Goal: Check status: Check status

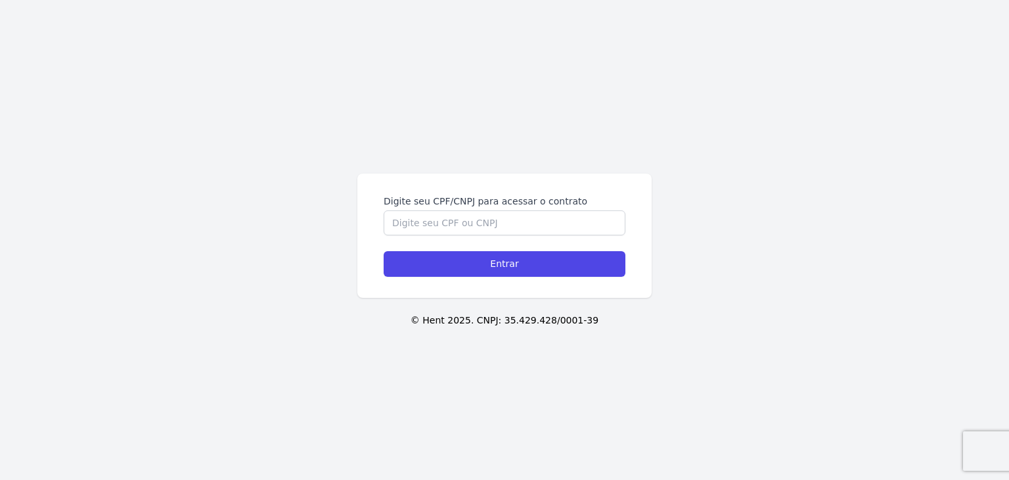
click at [502, 203] on div "Digite seu CPF/CNPJ para acessar o contrato" at bounding box center [505, 214] width 242 height 41
click at [488, 217] on input "Digite seu CPF/CNPJ para acessar o contrato" at bounding box center [505, 222] width 242 height 25
paste input "222.833.108-22"
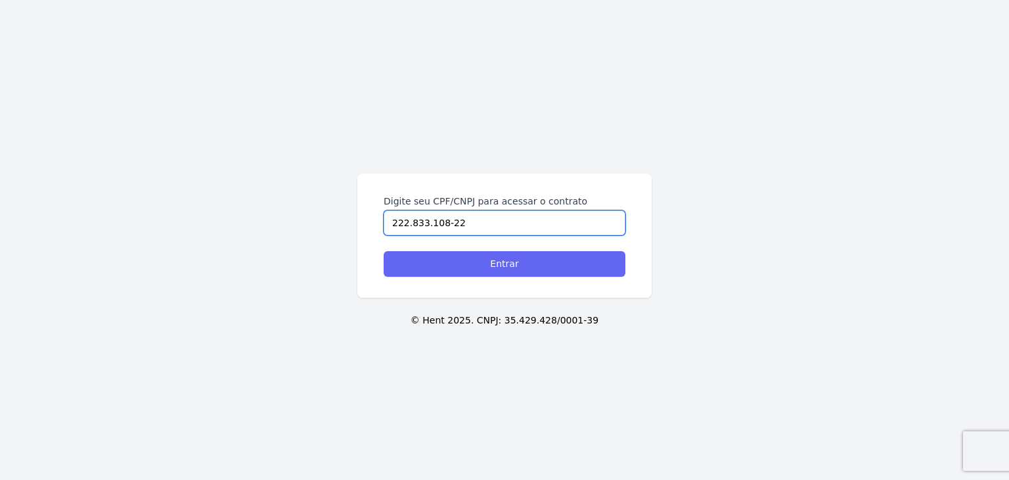
type input "222.833.108-22"
click at [490, 266] on input "Entrar" at bounding box center [505, 264] width 242 height 26
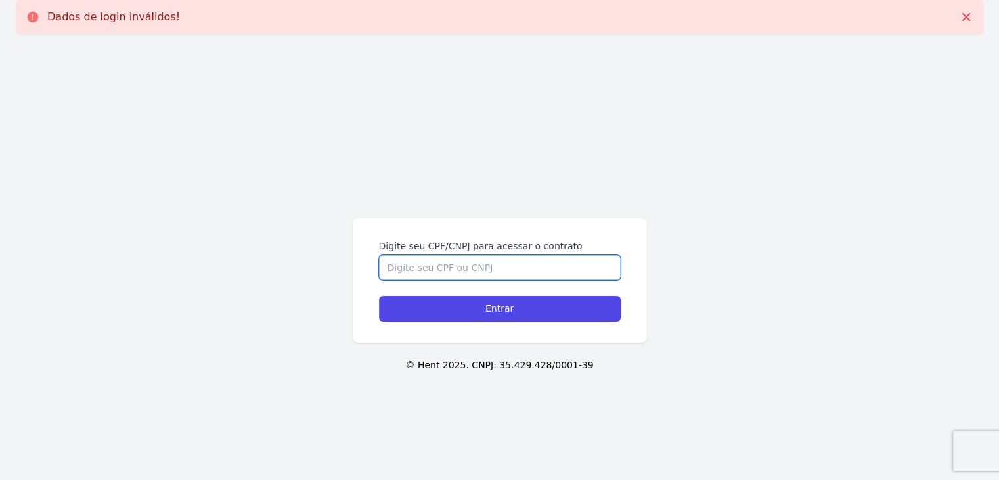
click at [518, 264] on input "Digite seu CPF/CNPJ para acessar o contrato" at bounding box center [500, 267] width 242 height 25
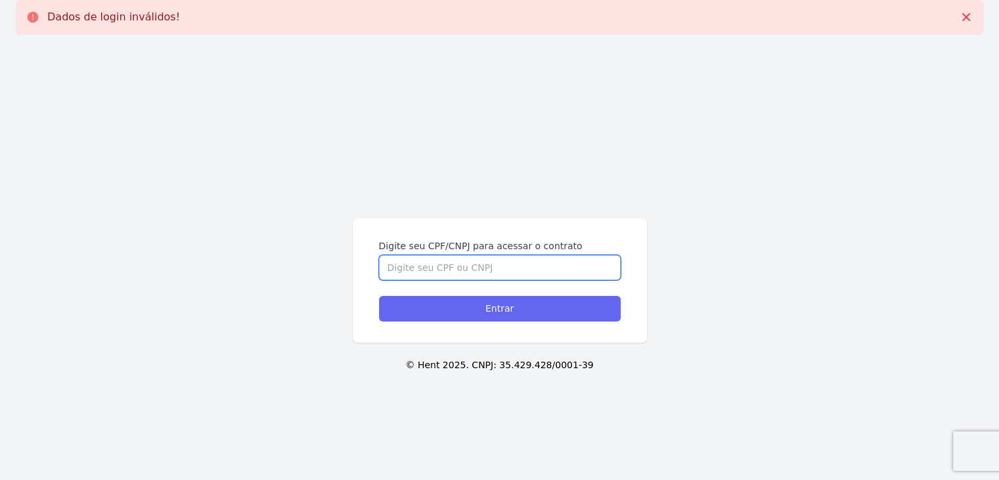
paste input "222.833.108-22"
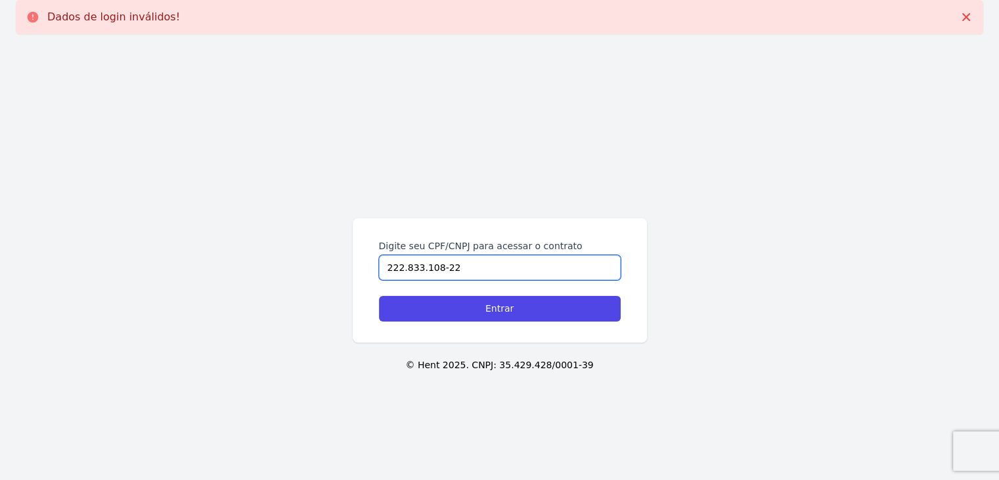
type input "222.833.108-22"
click at [499, 323] on div "Digite seu CPF/CNPJ para acessar o contrato 222.833.108-22 Entrar" at bounding box center [500, 280] width 294 height 124
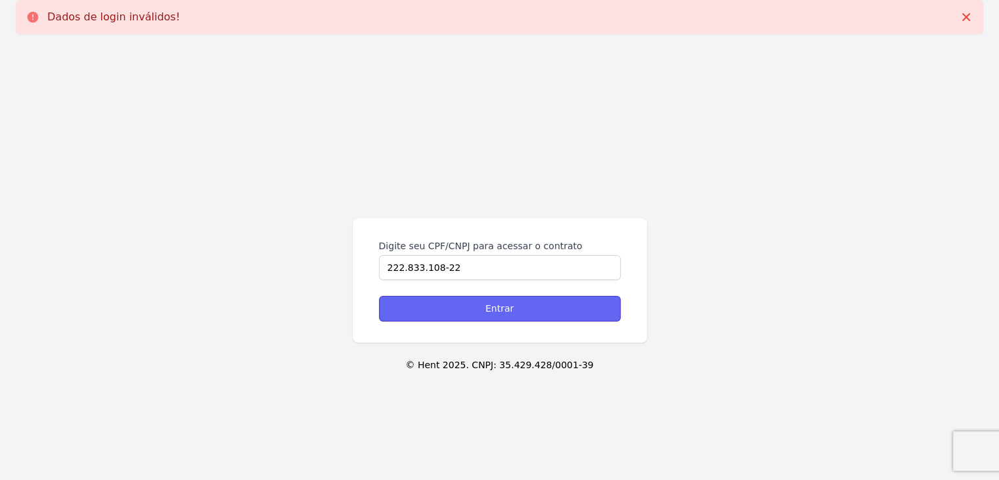
click at [504, 307] on input "Entrar" at bounding box center [500, 309] width 242 height 26
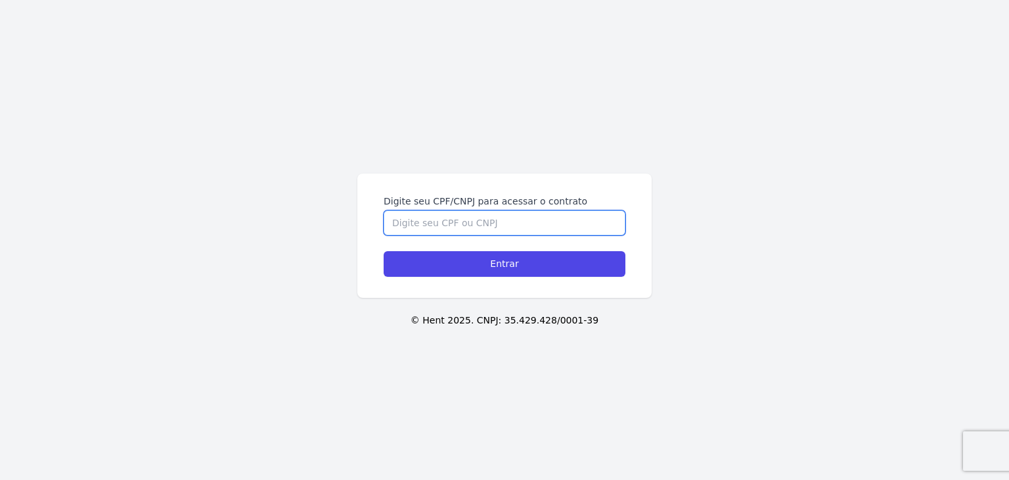
click at [553, 224] on input "Digite seu CPF/CNPJ para acessar o contrato" at bounding box center [505, 222] width 242 height 25
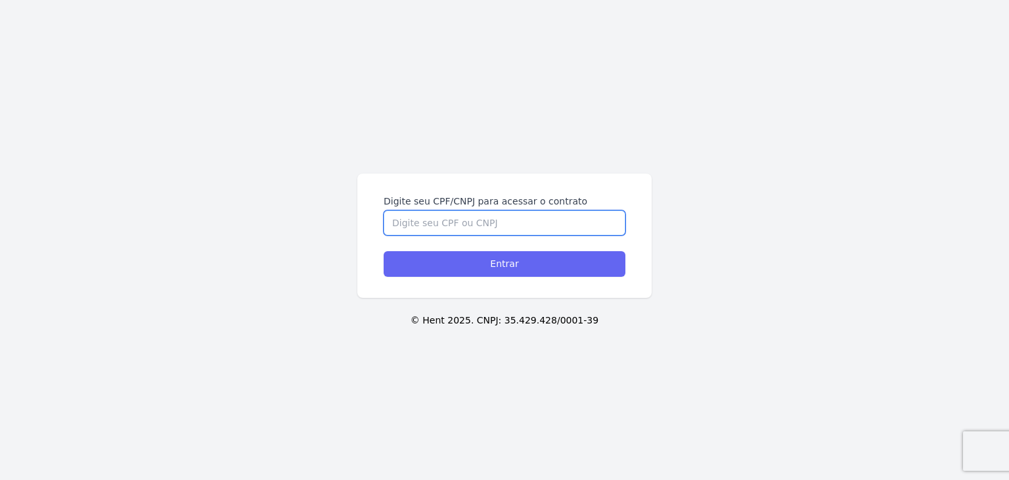
paste input "444.456.758-90"
type input "444.456.758-90"
click at [547, 263] on input "Entrar" at bounding box center [505, 264] width 242 height 26
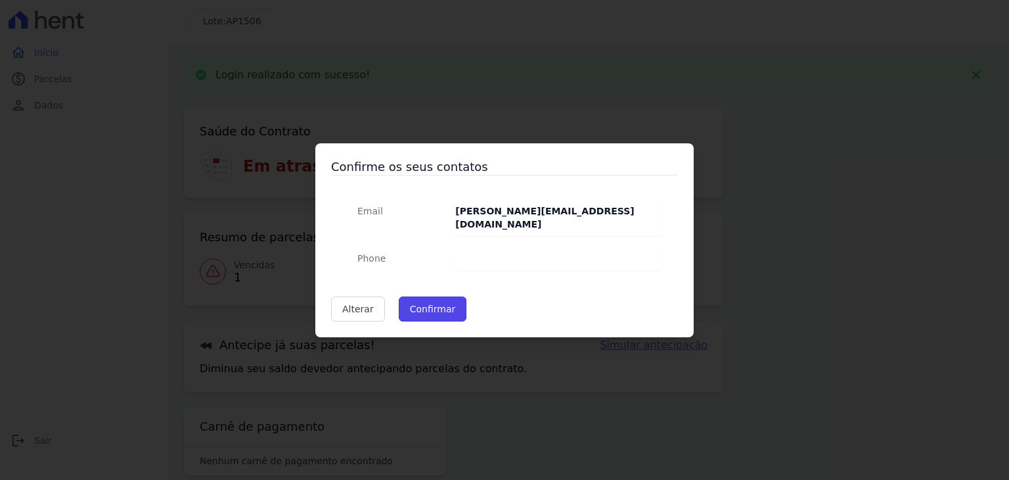
click at [424, 306] on button "Confirmar" at bounding box center [433, 308] width 68 height 25
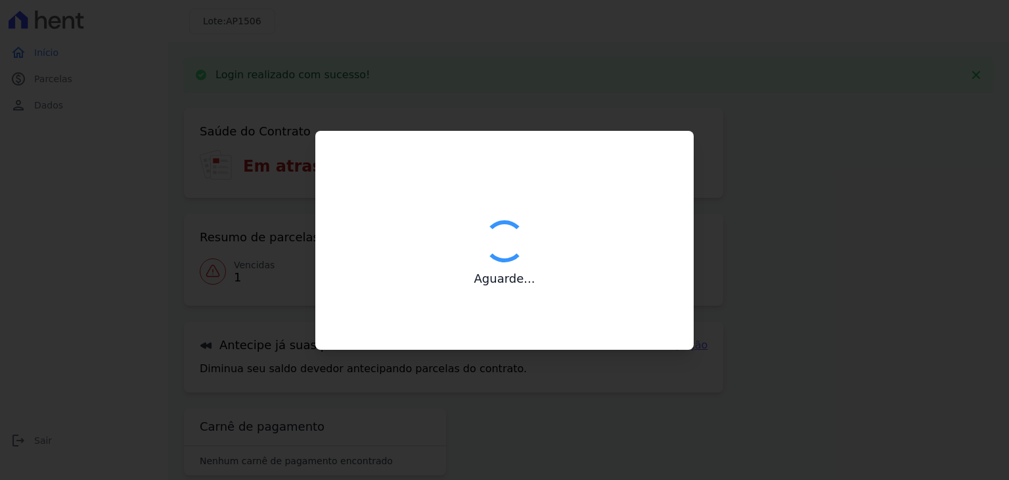
type input "Contatos confirmados com sucesso."
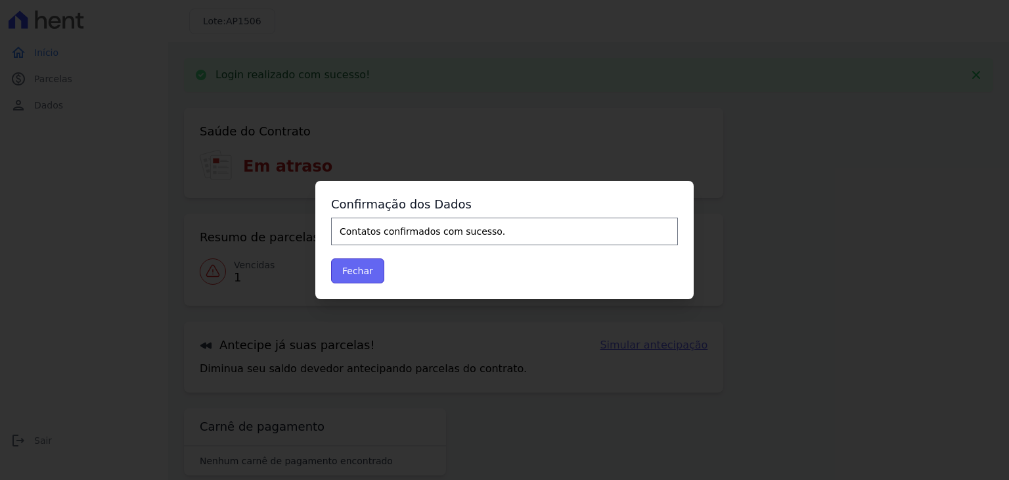
click at [363, 269] on button "Fechar" at bounding box center [357, 270] width 53 height 25
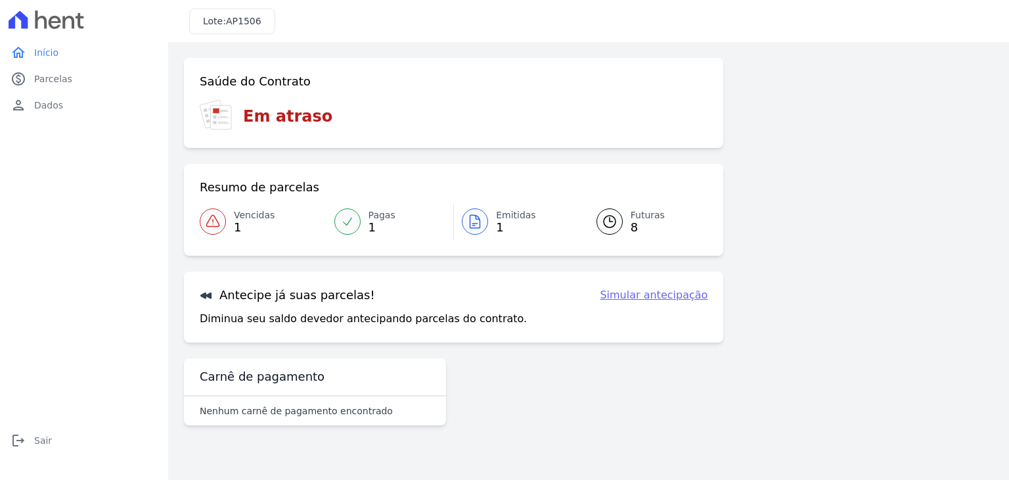
click at [518, 221] on div "Emitidas 1" at bounding box center [516, 221] width 40 height 26
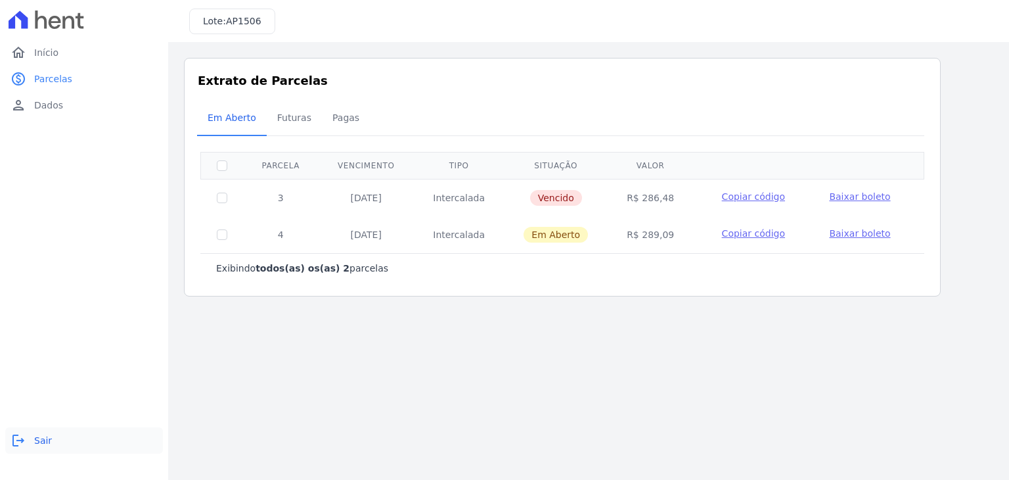
click at [45, 440] on span "Sair" at bounding box center [43, 440] width 18 height 13
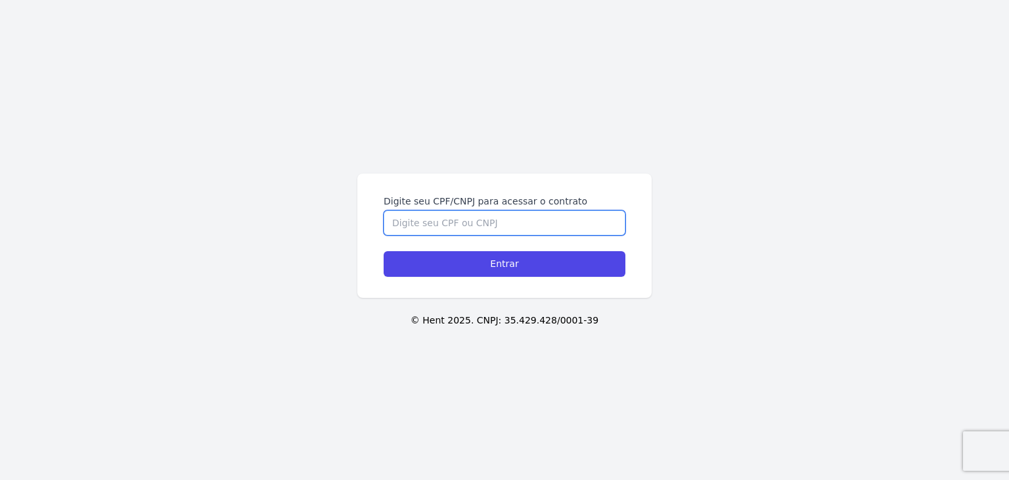
click at [517, 225] on input "Digite seu CPF/CNPJ para acessar o contrato" at bounding box center [505, 222] width 242 height 25
paste input "336.271.288-69"
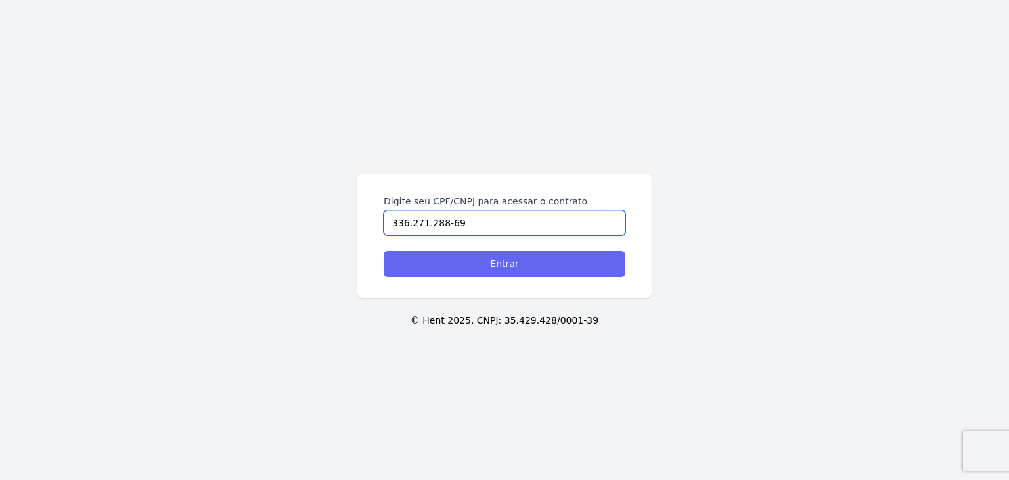
type input "336.271.288-69"
click at [526, 267] on input "Entrar" at bounding box center [505, 264] width 242 height 26
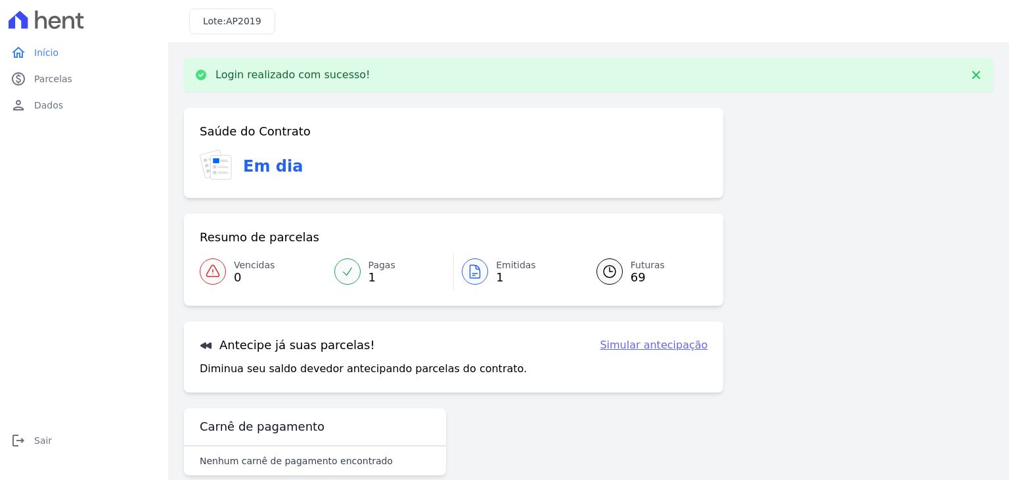
click at [484, 268] on div at bounding box center [475, 271] width 26 height 26
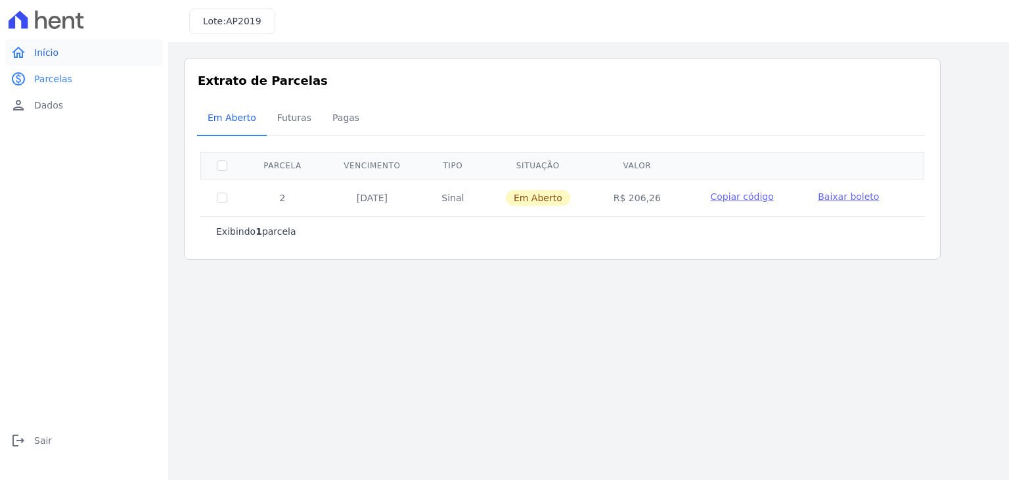
click at [45, 46] on span "Início" at bounding box center [46, 52] width 24 height 13
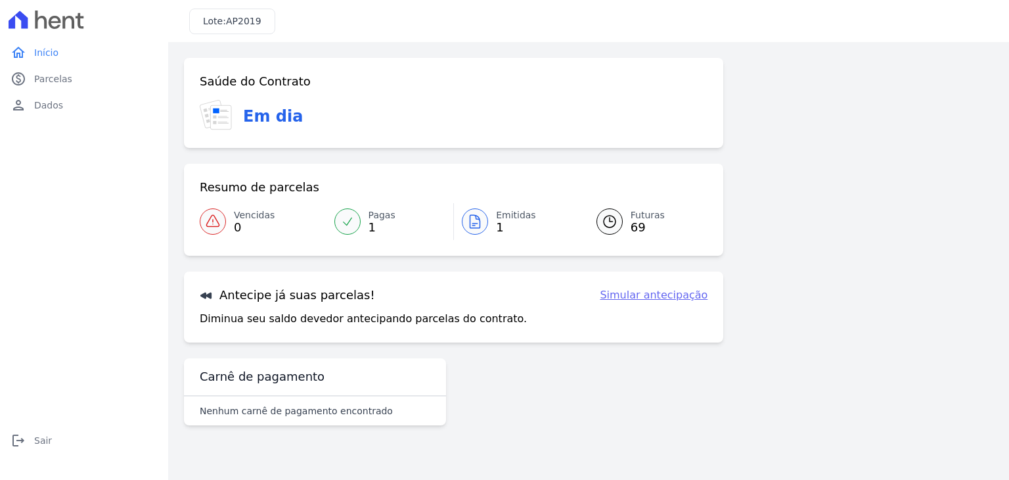
click at [363, 228] on link "Pagas 1" at bounding box center [390, 221] width 127 height 37
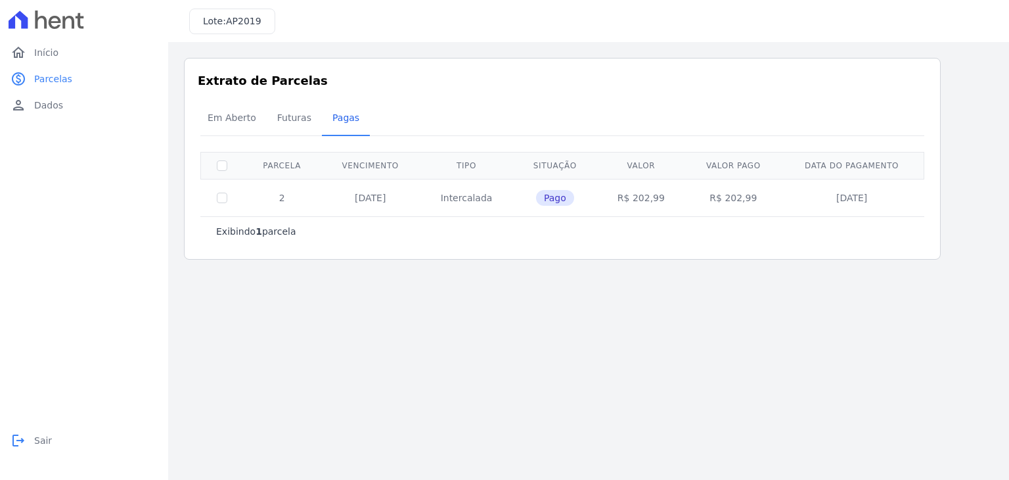
drag, startPoint x: 18, startPoint y: 441, endPoint x: 165, endPoint y: 334, distance: 181.1
click at [18, 440] on icon "logout" at bounding box center [19, 440] width 16 height 16
